Goal: Navigation & Orientation: Find specific page/section

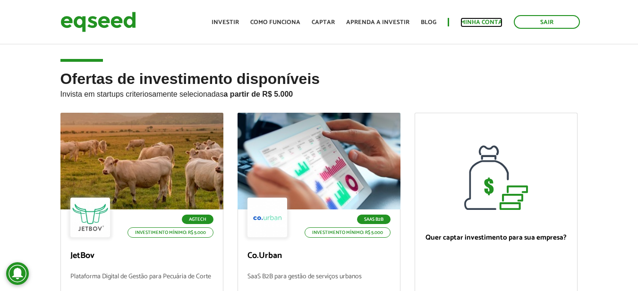
click at [463, 20] on link "Minha conta" at bounding box center [481, 22] width 42 height 6
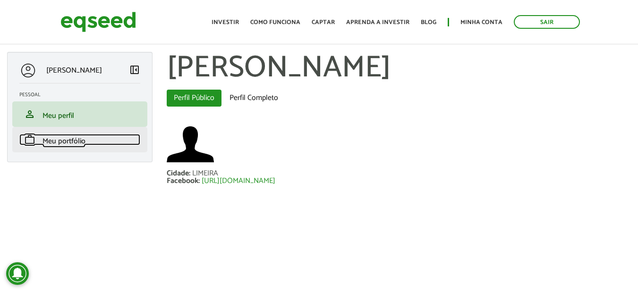
click at [68, 139] on span "Meu portfólio" at bounding box center [63, 141] width 43 height 13
